Goal: Information Seeking & Learning: Understand process/instructions

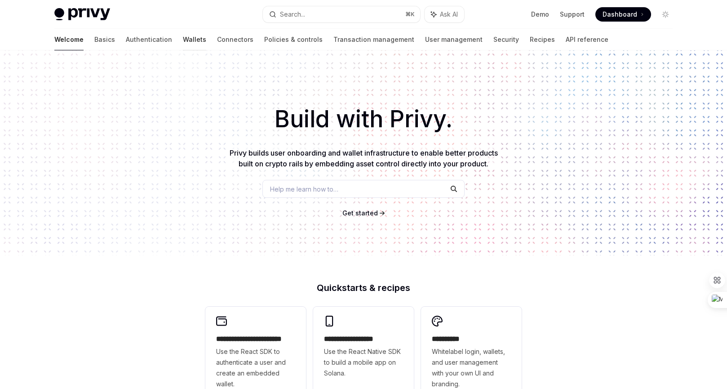
click at [183, 42] on link "Wallets" at bounding box center [194, 40] width 23 height 22
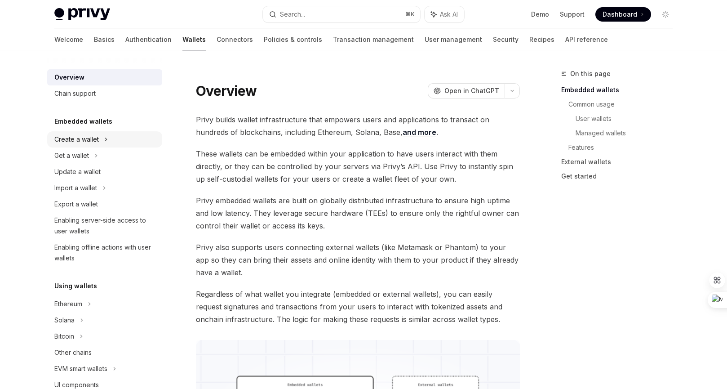
click at [70, 137] on div "Create a wallet" at bounding box center [76, 139] width 45 height 11
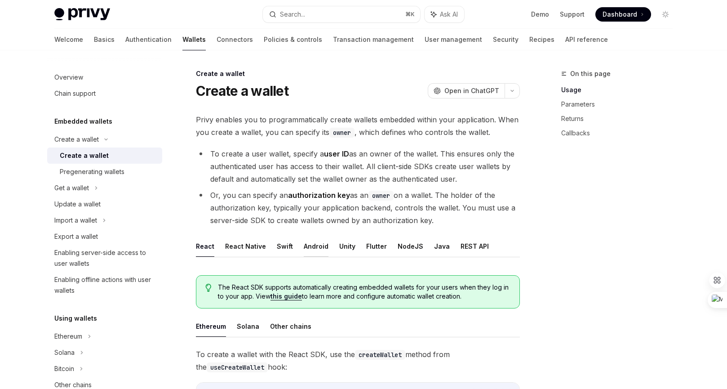
click at [316, 249] on button "Android" at bounding box center [316, 246] width 25 height 21
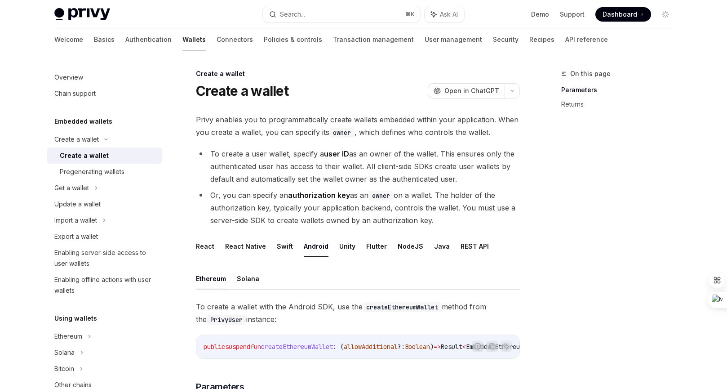
click at [588, 147] on div "On this page Parameters Returns" at bounding box center [611, 228] width 137 height 321
type textarea "*"
